Goal: Task Accomplishment & Management: Manage account settings

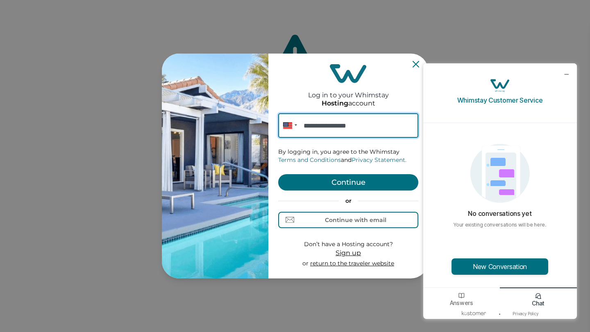
type input "**********"
click at [332, 178] on button "Continue" at bounding box center [348, 182] width 140 height 16
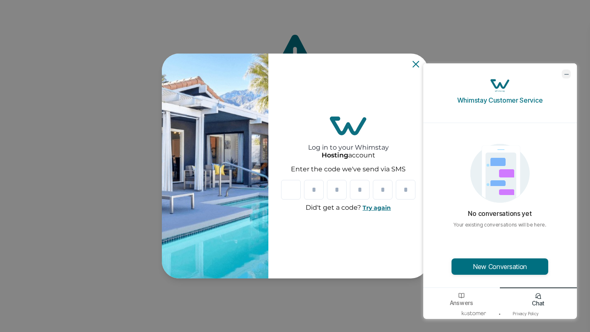
click at [566, 72] on icon "minimize chat widget" at bounding box center [565, 73] width 7 height 7
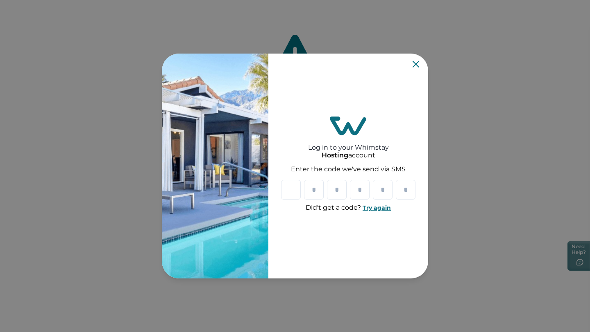
type input "*"
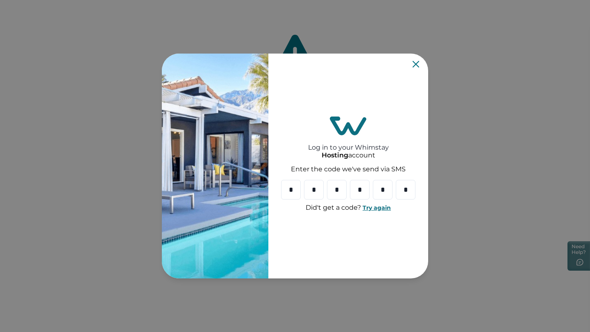
type input "*"
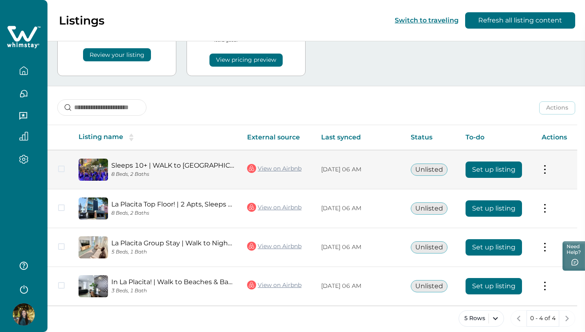
scroll to position [62, 0]
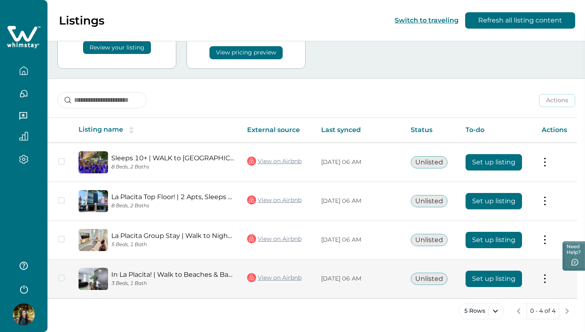
click at [499, 275] on button "Set up listing" at bounding box center [494, 279] width 56 height 16
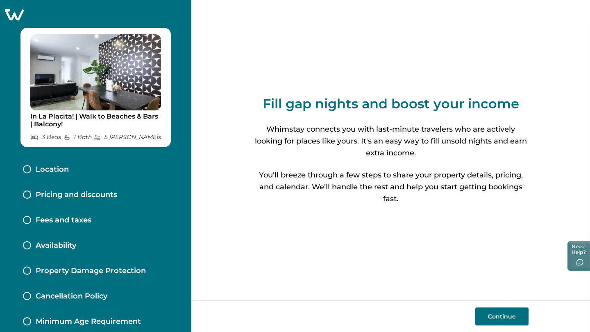
click at [509, 316] on button "Continue" at bounding box center [501, 317] width 53 height 18
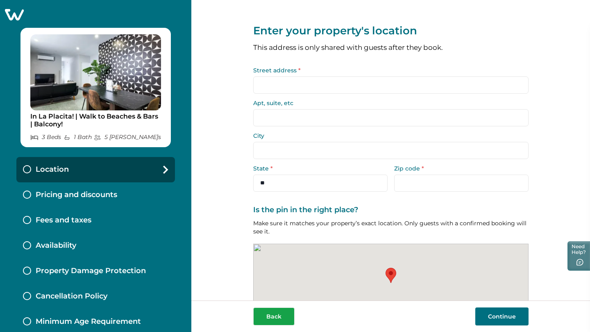
click at [262, 317] on button "Back" at bounding box center [273, 317] width 41 height 18
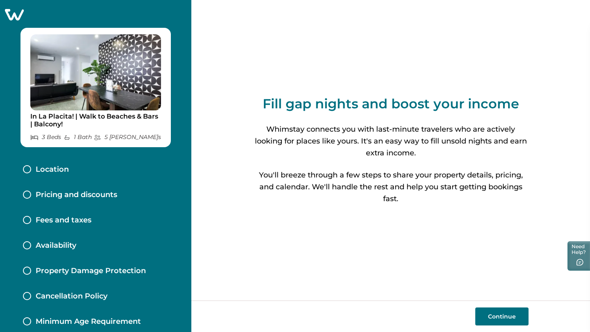
click at [13, 14] on icon at bounding box center [14, 14] width 20 height 13
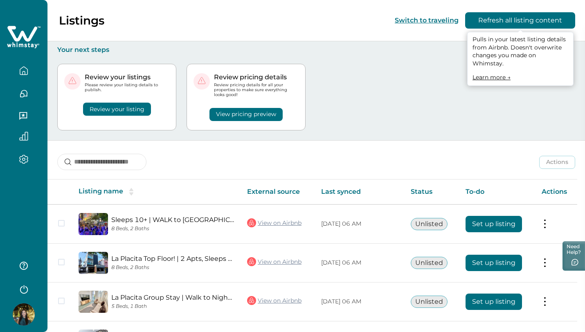
click at [534, 27] on button "Refresh all listing content" at bounding box center [520, 20] width 110 height 16
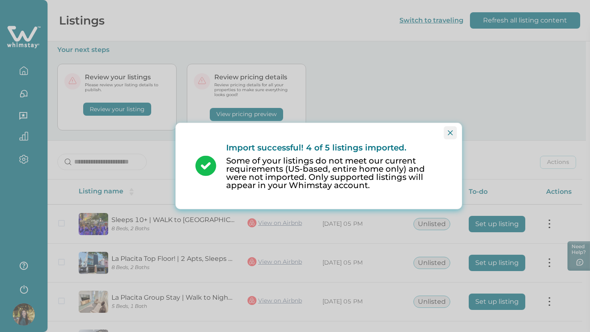
click at [450, 133] on icon "Close" at bounding box center [449, 133] width 5 height 5
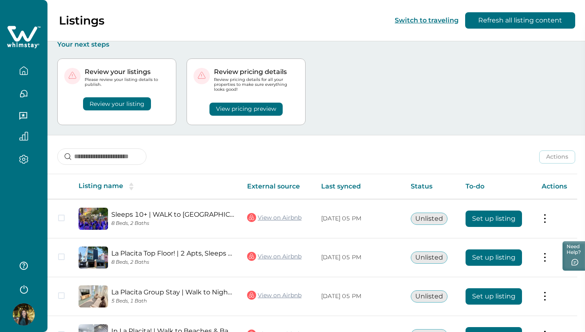
scroll to position [6, 0]
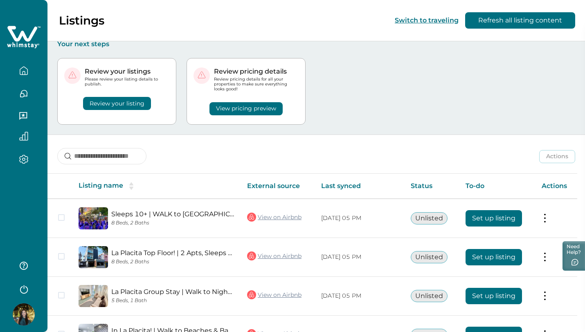
click at [94, 102] on button "Review your listing" at bounding box center [117, 103] width 68 height 13
click at [103, 102] on button "Review your listing" at bounding box center [117, 103] width 68 height 13
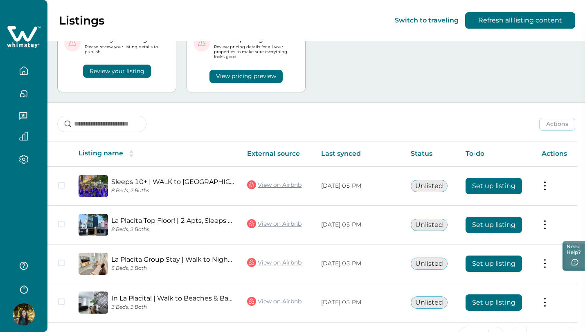
scroll to position [0, 0]
